Goal: Task Accomplishment & Management: Manage account settings

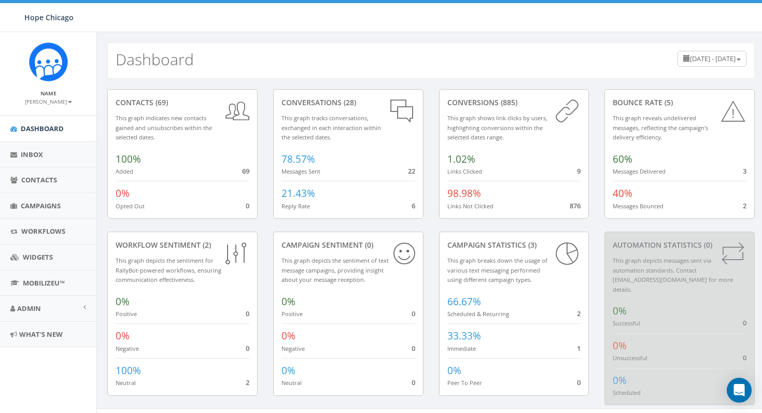
click at [34, 207] on span "Campaigns" at bounding box center [41, 205] width 40 height 9
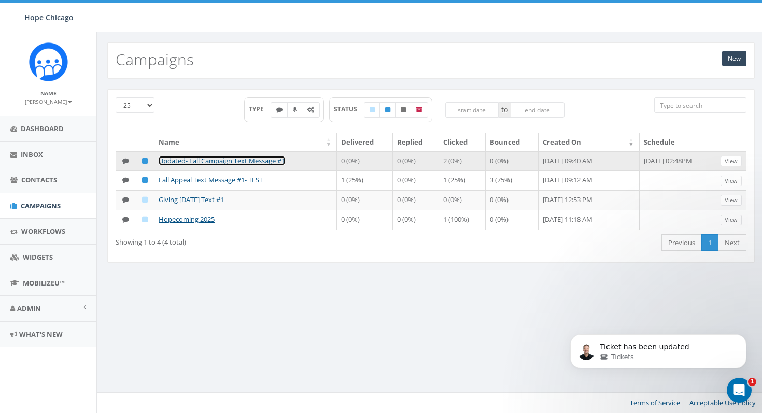
click at [212, 161] on link "Updated- Fall Campaign Text Message #1" at bounding box center [222, 160] width 127 height 9
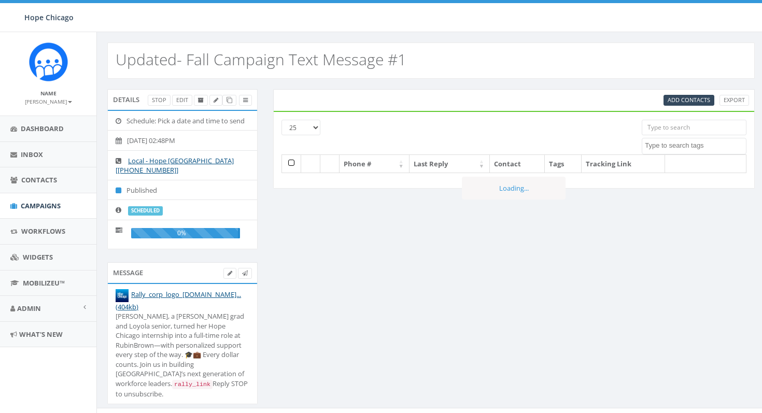
select select
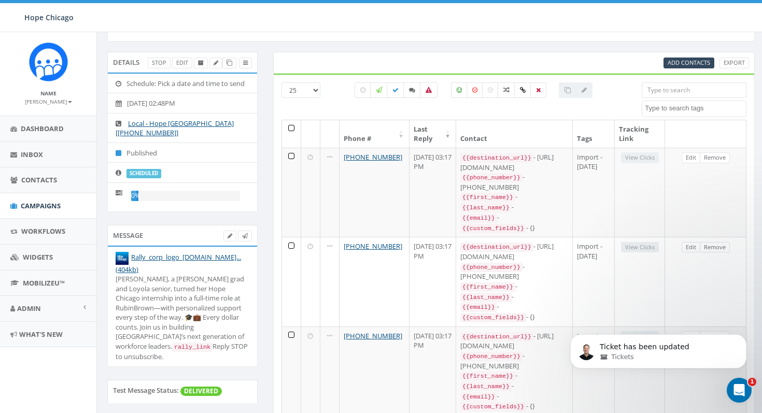
scroll to position [50, 0]
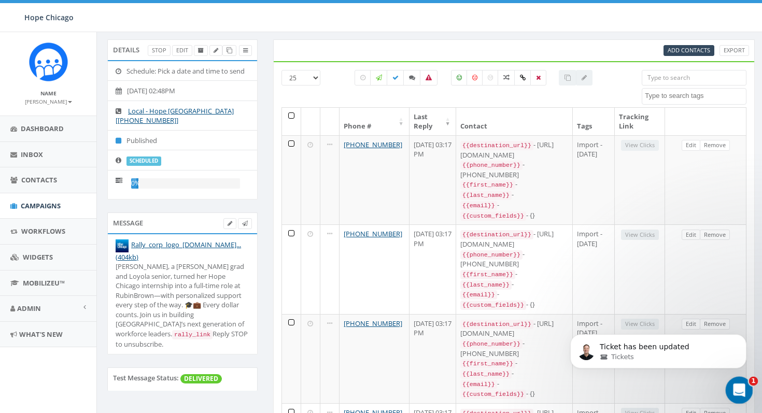
click at [735, 385] on icon "Open Intercom Messenger" at bounding box center [738, 389] width 17 height 17
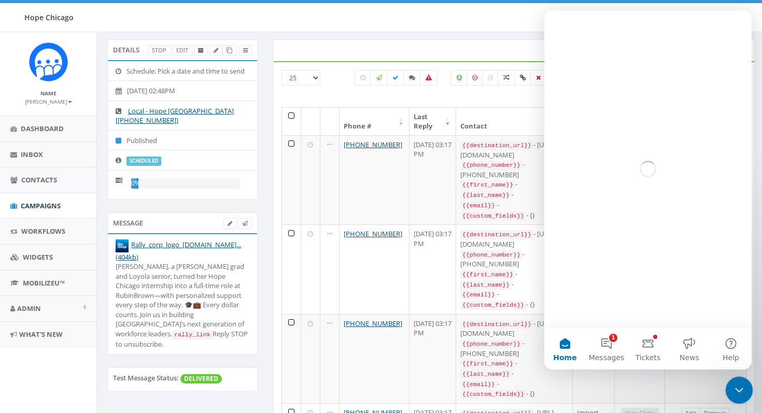
scroll to position [0, 0]
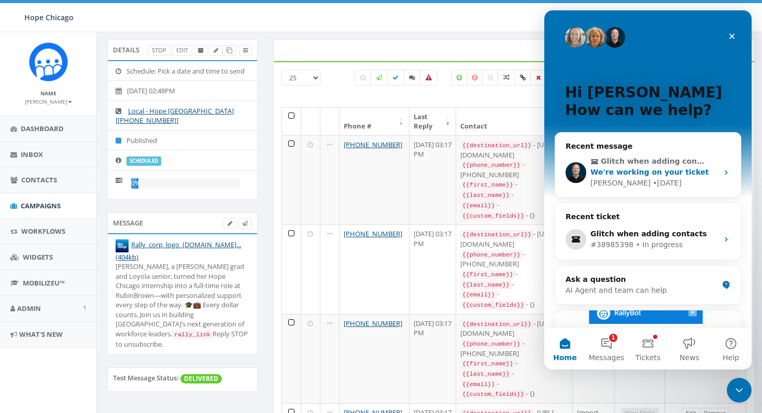
click at [673, 183] on div "James • 2d ago" at bounding box center [655, 183] width 128 height 11
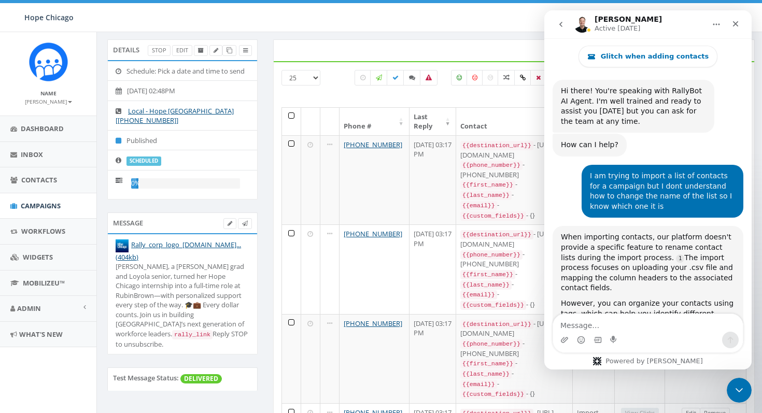
scroll to position [29, 0]
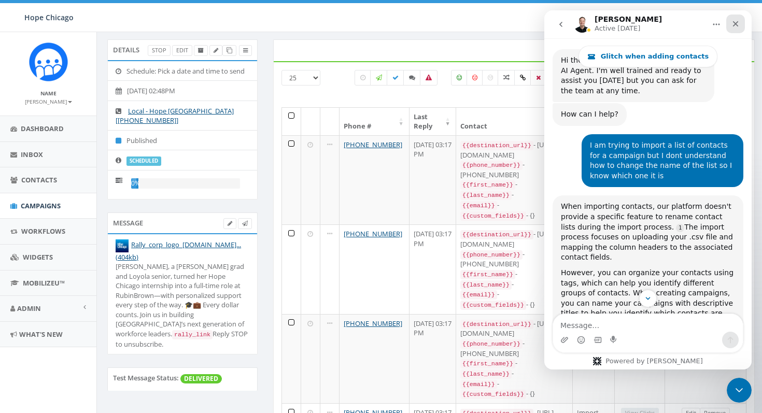
click at [739, 24] on icon "Close" at bounding box center [736, 24] width 8 height 8
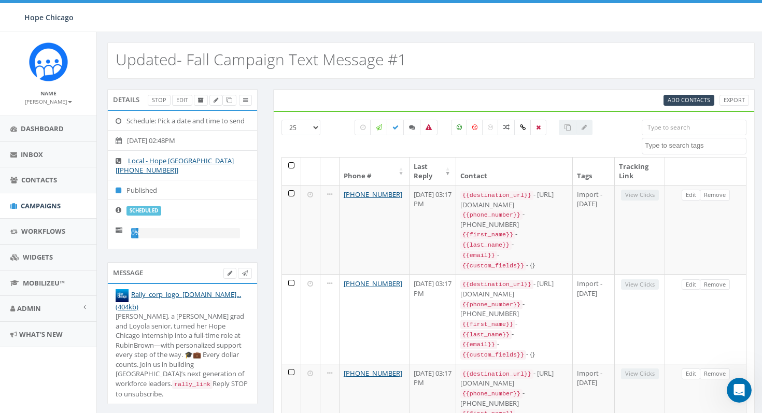
scroll to position [13, 0]
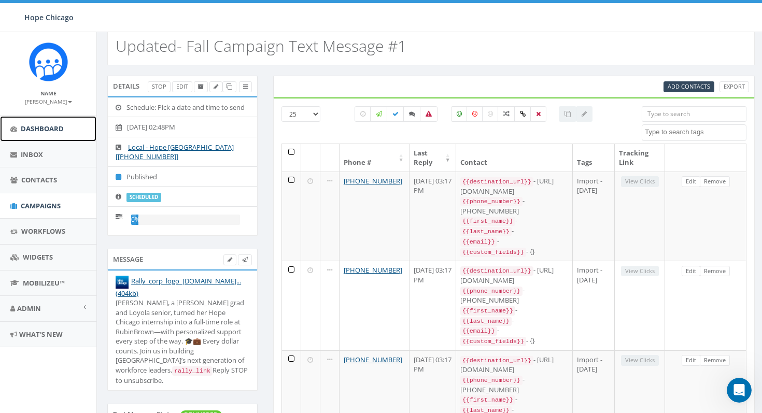
click at [53, 121] on link "Dashboard" at bounding box center [48, 128] width 96 height 25
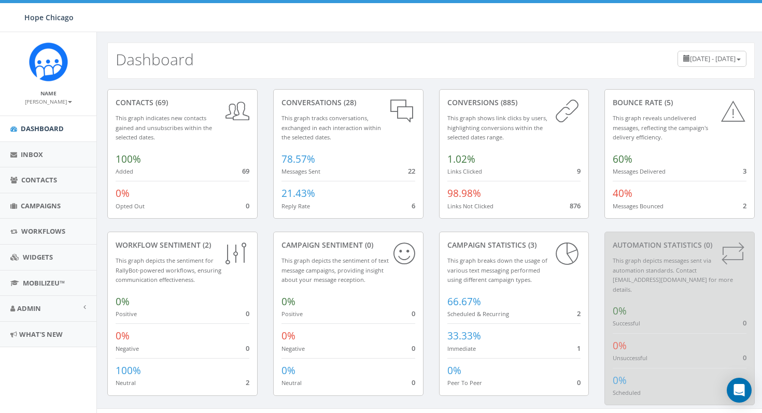
click at [690, 57] on span "[DATE] - [DATE]" at bounding box center [713, 58] width 46 height 9
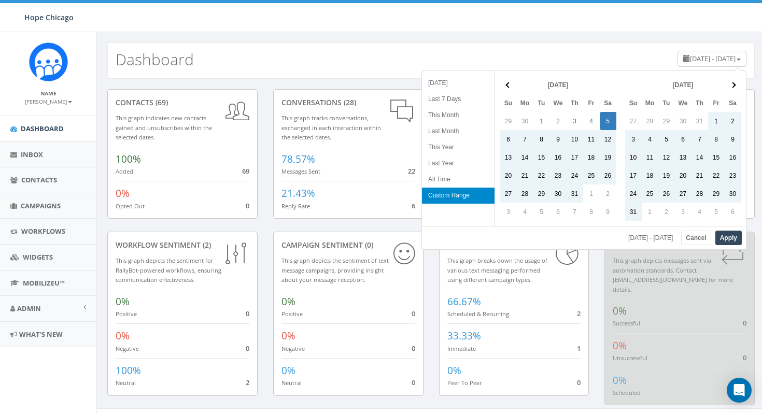
click at [690, 57] on span "[DATE] - [DATE]" at bounding box center [713, 58] width 46 height 9
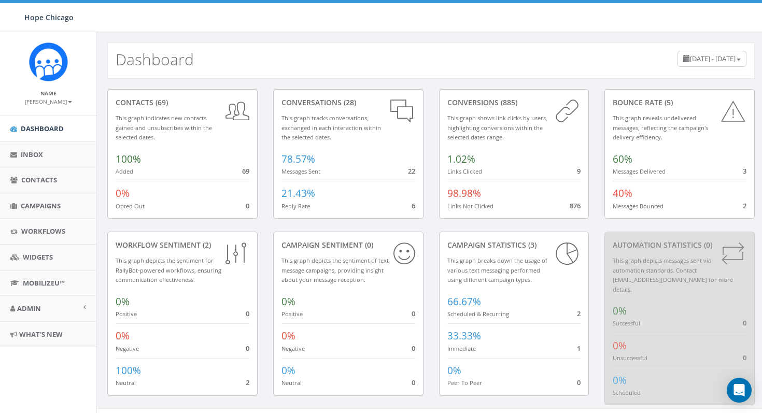
scroll to position [6, 0]
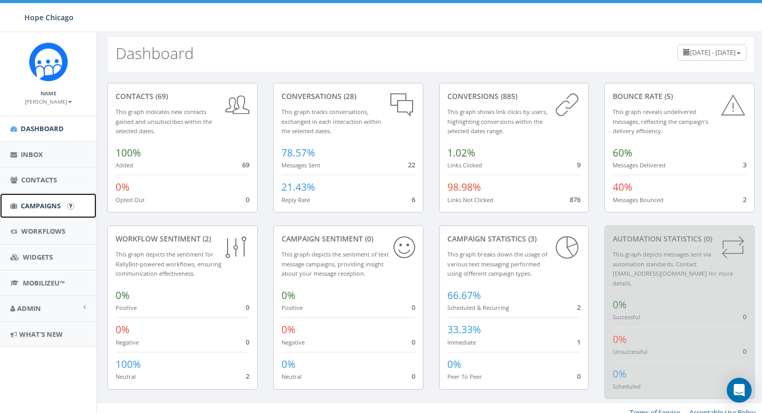
click at [47, 203] on span "Campaigns" at bounding box center [41, 205] width 40 height 9
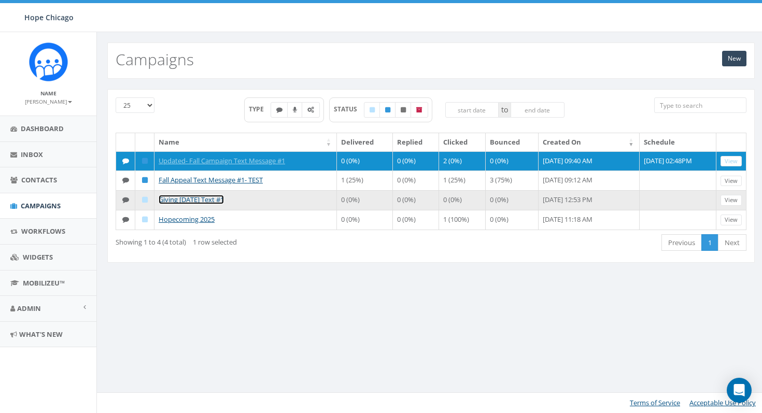
click at [212, 204] on link "Giving [DATE] Text #1" at bounding box center [191, 199] width 65 height 9
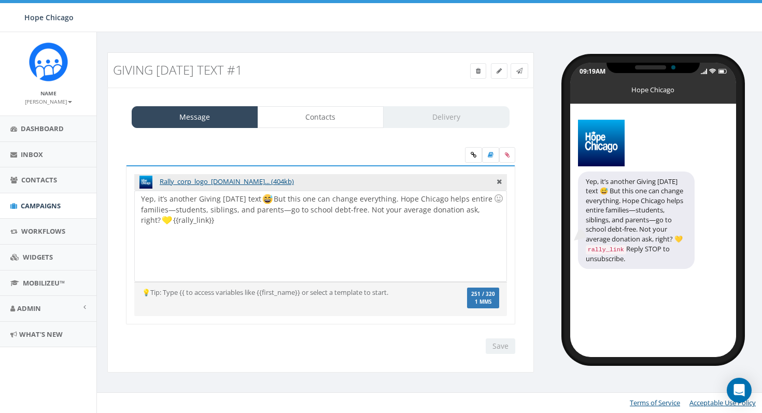
click at [284, 228] on div "Yep, it’s another Giving [DATE] text But this one can change everything. Hope C…" at bounding box center [320, 236] width 371 height 91
click at [273, 198] on img "To enrich screen reader interactions, please activate Accessibility in Grammarl…" at bounding box center [267, 199] width 10 height 10
click at [261, 234] on div "Yep, it’s another Giving [DATE] text But this one can change everything. Hope C…" at bounding box center [320, 236] width 371 height 91
click at [156, 248] on div "Yep, it’s another Giving [DATE] text But this one can change everything. Hope C…" at bounding box center [320, 236] width 371 height 91
click at [134, 198] on div "Rally_corp_logo_[DOMAIN_NAME]... (404kb) Yep, it’s another Giving [DATE] text 😅…" at bounding box center [320, 245] width 389 height 160
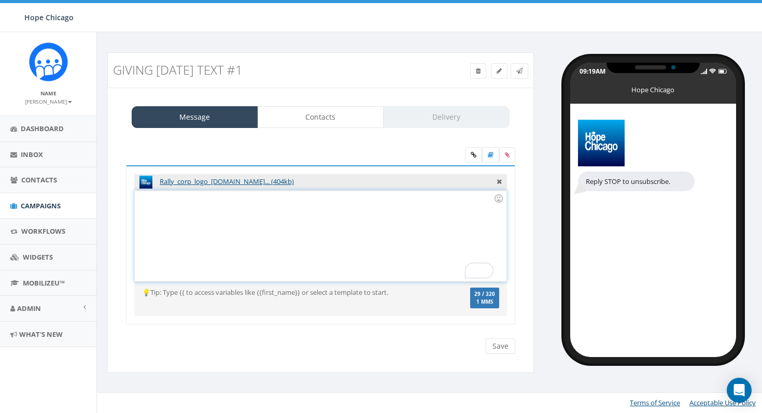
click at [152, 202] on div "To enrich screen reader interactions, please activate Accessibility in Grammarl…" at bounding box center [320, 236] width 371 height 91
click at [259, 214] on div "To enrich screen reader interactions, please activate Accessibility in Grammarl…" at bounding box center [320, 236] width 371 height 91
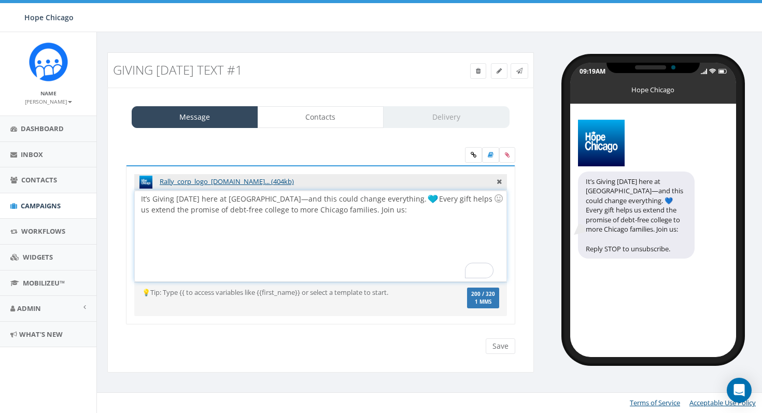
click at [408, 216] on div "It’s Giving [DATE] here at [GEOGRAPHIC_DATA]—and this could change everything. …" at bounding box center [320, 236] width 371 height 91
click at [495, 335] on div "Rally_corp_logo_[DOMAIN_NAME]... (404kb) Yep, it’s another Giving [DATE] text 😅…" at bounding box center [320, 251] width 405 height 173
click at [495, 346] on input "Save" at bounding box center [501, 347] width 30 height 16
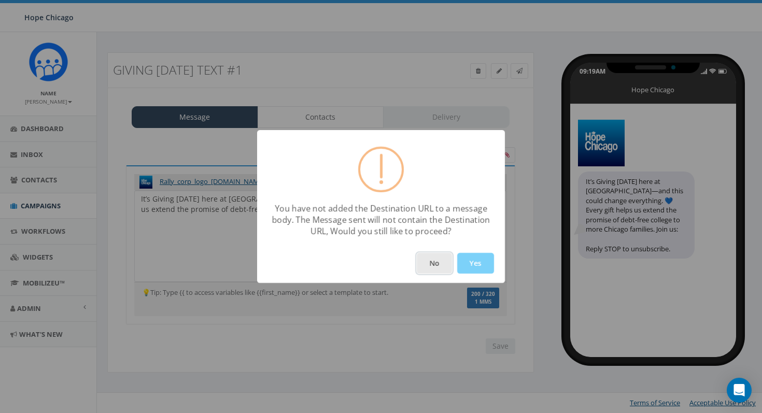
click at [427, 261] on button "No" at bounding box center [434, 263] width 35 height 21
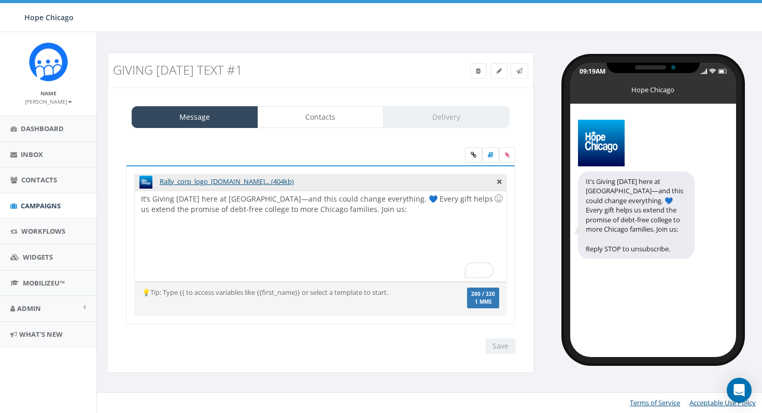
click at [420, 248] on div "It’s Giving [DATE] here at [GEOGRAPHIC_DATA]—and this could change everything. …" at bounding box center [320, 236] width 371 height 91
